Goal: Task Accomplishment & Management: Manage account settings

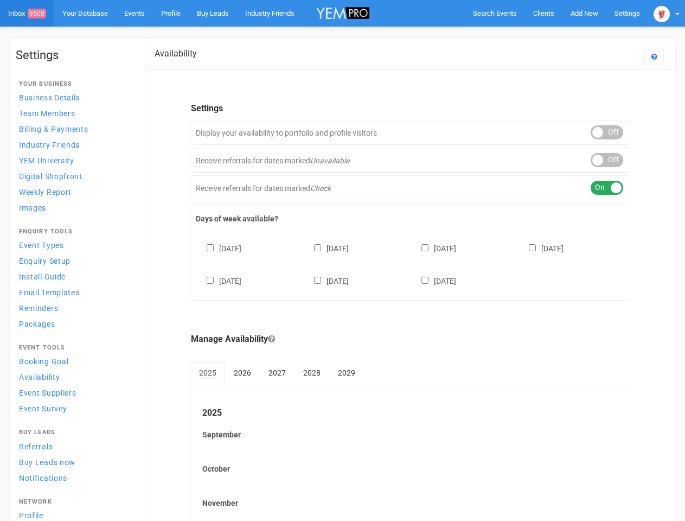
click at [342, 260] on div "[DATE] [DATE] [DATE] [DATE] [DATE] [DATE] [DATE]" at bounding box center [411, 259] width 430 height 65
click at [495, 13] on span "Search Events" at bounding box center [495, 13] width 44 height 8
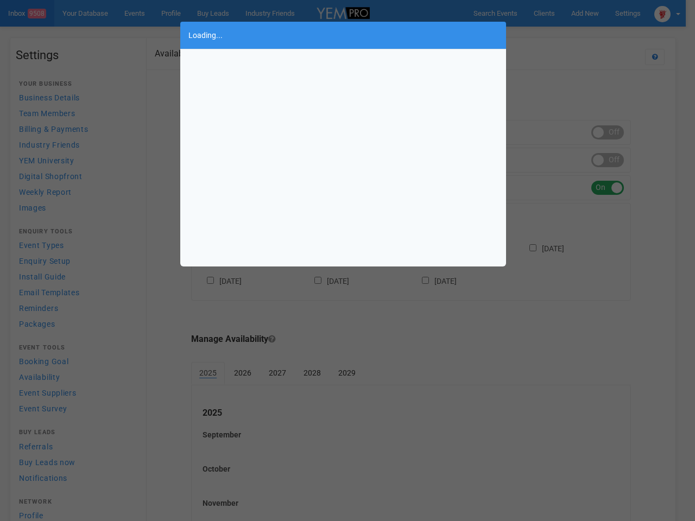
click at [584, 13] on div "Loading..." at bounding box center [347, 260] width 695 height 521
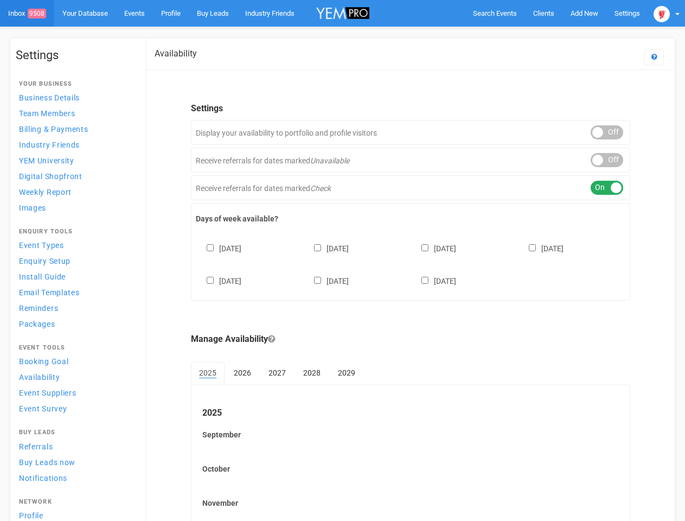
click at [559, 35] on body "Search Events Clients Add New New Client New Event New Enquiry Settings [GEOGRA…" at bounding box center [342, 314] width 685 height 628
click at [667, 13] on img at bounding box center [662, 14] width 16 height 16
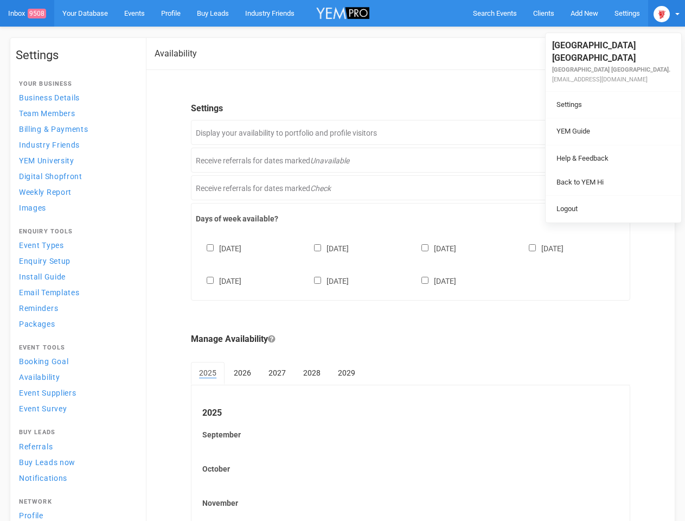
click at [607, 132] on div "ON OFF" at bounding box center [607, 132] width 33 height 14
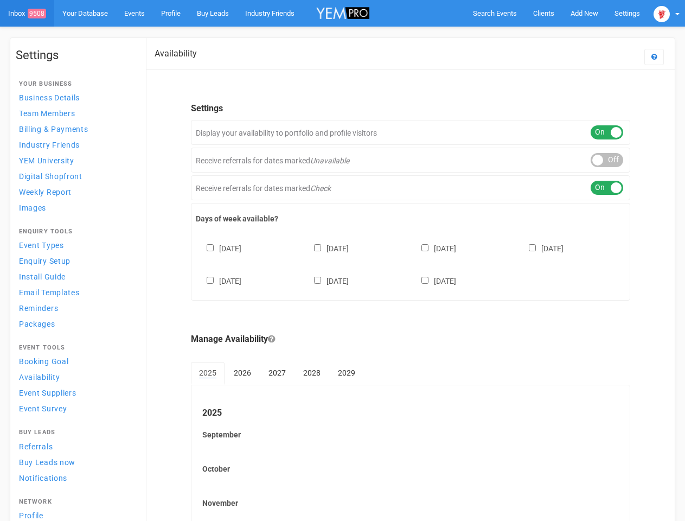
click at [607, 160] on div "ON OFF" at bounding box center [607, 160] width 33 height 14
click at [607, 188] on div "ON OFF" at bounding box center [607, 188] width 33 height 14
click at [411, 263] on div "[DATE] [DATE] [DATE] [DATE] [DATE] [DATE] [DATE]" at bounding box center [411, 259] width 430 height 65
